Goal: Task Accomplishment & Management: Complete application form

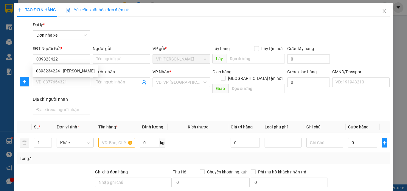
type input "0393234224"
click at [79, 68] on div "0393234224 - [PERSON_NAME]" at bounding box center [65, 71] width 59 height 7
type input "[PERSON_NAME]"
type input "0915004559"
type input "SƠN"
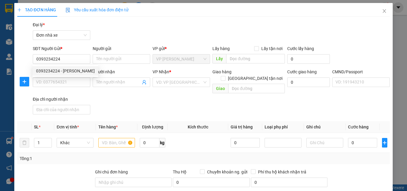
type input "036067001186 [PERSON_NAME] 98/314 TRƯỜNG CHINH"
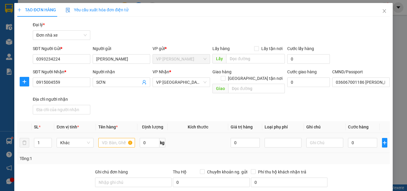
type input "0393234224"
click at [110, 140] on input "text" at bounding box center [116, 143] width 37 height 10
type input "PHỤ TÙNG Ô TÔ"
click at [354, 138] on input "0" at bounding box center [362, 143] width 29 height 10
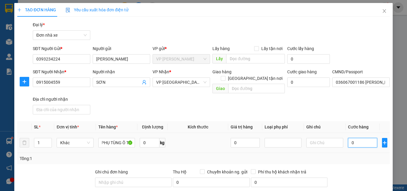
scroll to position [0, 0]
type input "3"
type input "30"
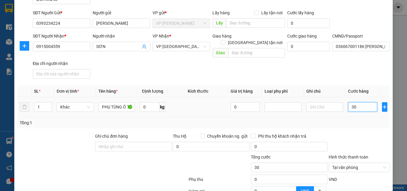
scroll to position [94, 0]
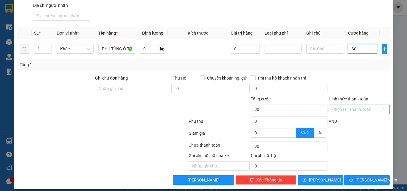
type input "30"
click at [363, 180] on div "TẠO ĐƠN HÀNG Yêu cầu xuất hóa đơn điện tử Transit Pickup Surcharge Ids Transit …" at bounding box center [203, 49] width 378 height 280
type input "30.000"
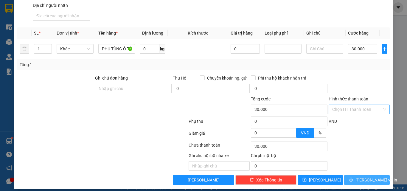
click at [363, 177] on span "[PERSON_NAME] và In" at bounding box center [376, 180] width 42 height 7
